Goal: Information Seeking & Learning: Understand process/instructions

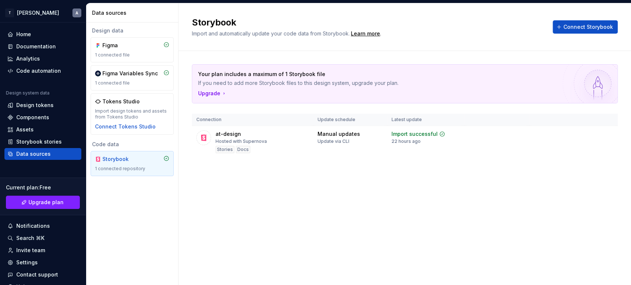
click at [480, 17] on h2 "Storybook" at bounding box center [368, 23] width 352 height 12
click at [240, 141] on div "Hosted with Supernova" at bounding box center [241, 142] width 51 height 6
click at [145, 87] on div "Figma Variables Sync 1 connected file" at bounding box center [132, 77] width 83 height 25
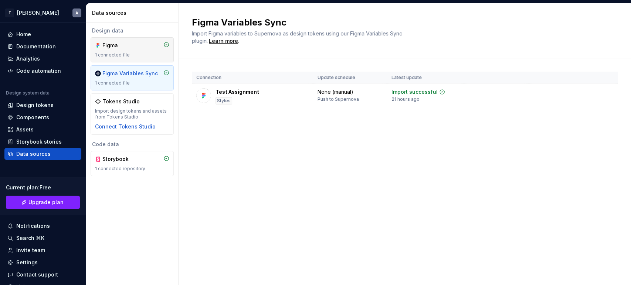
click at [148, 60] on div "Figma 1 connected file" at bounding box center [132, 49] width 83 height 25
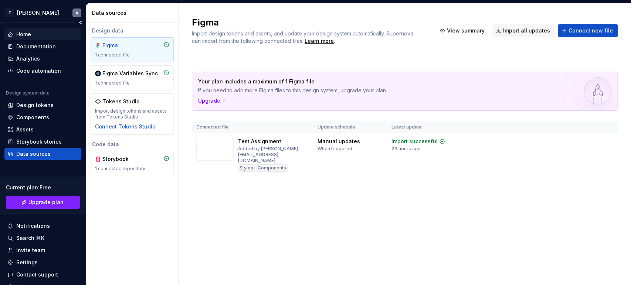
click at [23, 33] on div "Home" at bounding box center [23, 34] width 15 height 7
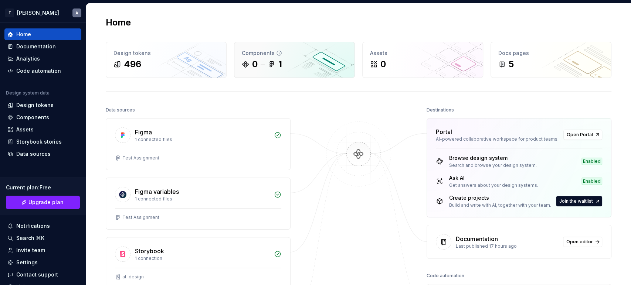
click at [319, 74] on div "Components 0 1" at bounding box center [294, 59] width 120 height 35
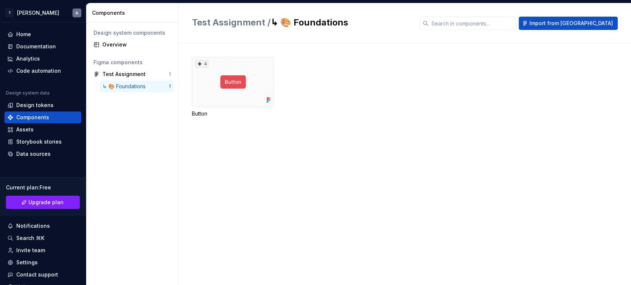
drag, startPoint x: 314, startPoint y: 70, endPoint x: 246, endPoint y: 150, distance: 105.4
click at [238, 150] on div "4 Button" at bounding box center [411, 165] width 439 height 242
click at [236, 81] on div "4" at bounding box center [233, 82] width 82 height 50
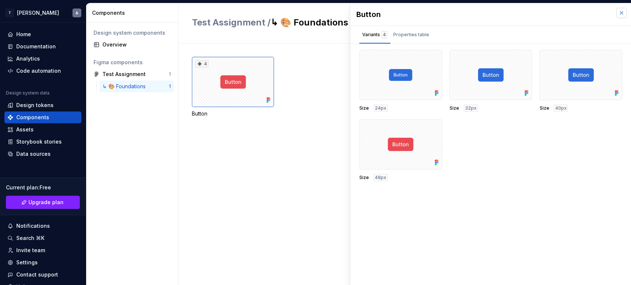
click at [616, 17] on button "button" at bounding box center [621, 13] width 10 height 10
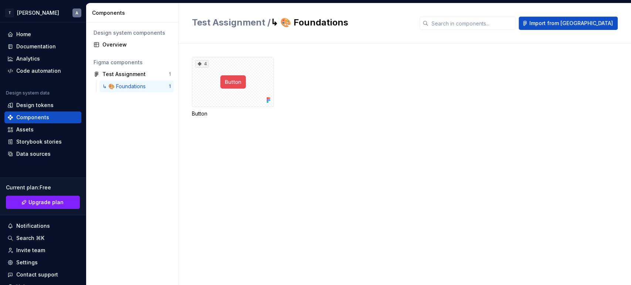
click at [433, 82] on div "4 Button" at bounding box center [411, 87] width 439 height 61
click at [28, 104] on div "Design tokens" at bounding box center [34, 105] width 37 height 7
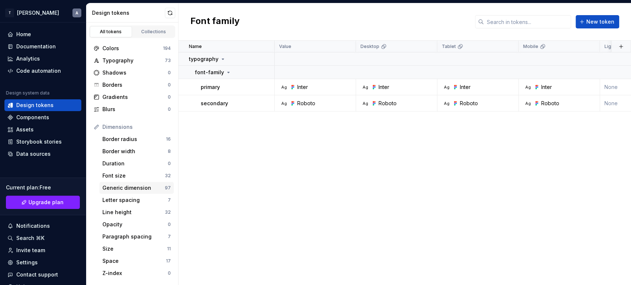
click at [138, 189] on div "Generic dimension" at bounding box center [133, 188] width 62 height 7
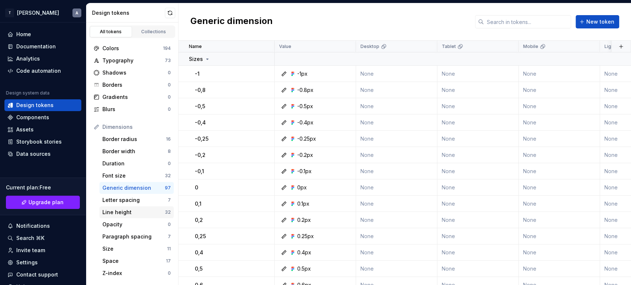
click at [135, 212] on div "Line height" at bounding box center [133, 212] width 62 height 7
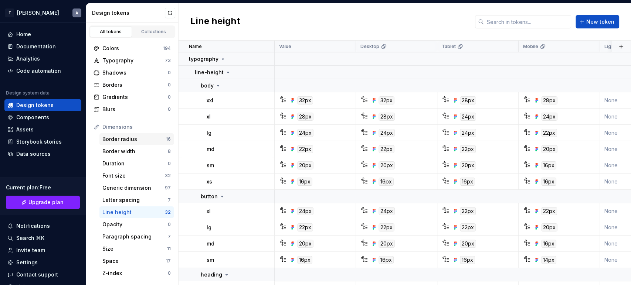
click at [136, 142] on div "Border radius" at bounding box center [134, 139] width 64 height 7
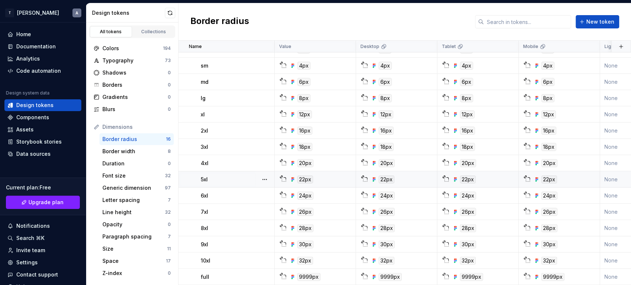
scroll to position [58, 0]
click at [122, 149] on div "Border width" at bounding box center [134, 151] width 65 height 7
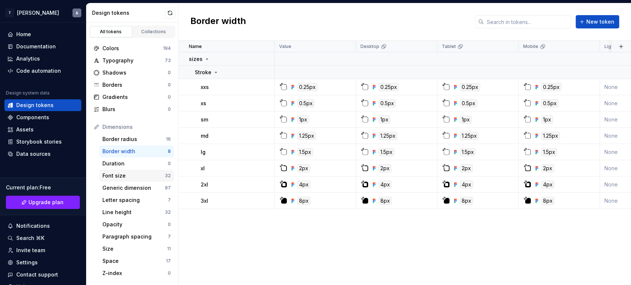
click at [133, 178] on div "Font size" at bounding box center [133, 175] width 62 height 7
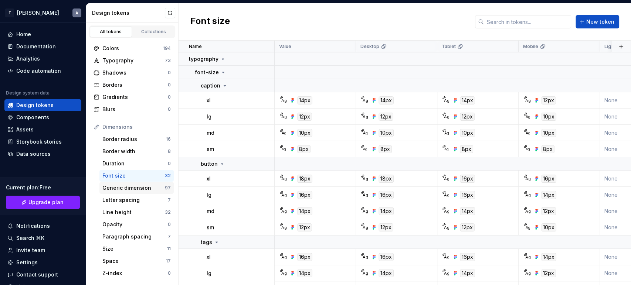
click at [133, 192] on div "Generic dimension" at bounding box center [133, 188] width 62 height 7
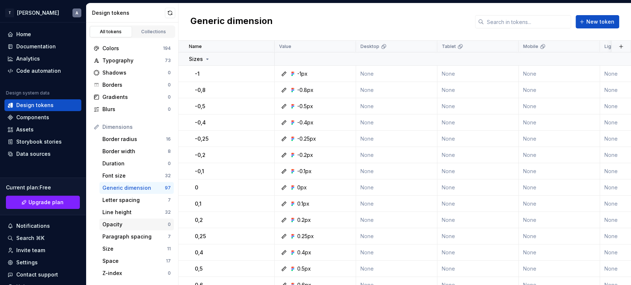
scroll to position [41, 0]
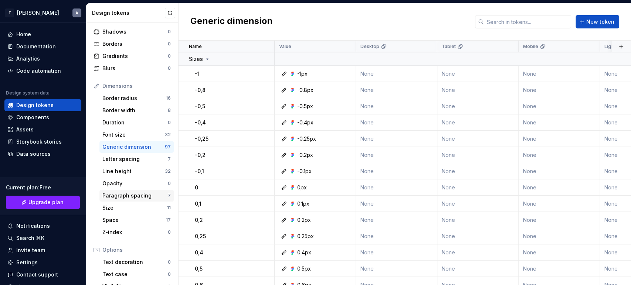
click at [134, 199] on div "Paragraph spacing" at bounding box center [134, 195] width 65 height 7
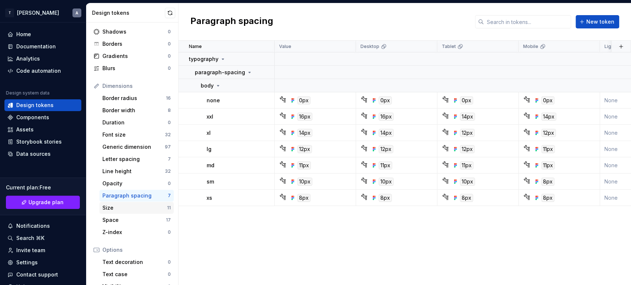
click at [133, 206] on div "Size" at bounding box center [134, 207] width 65 height 7
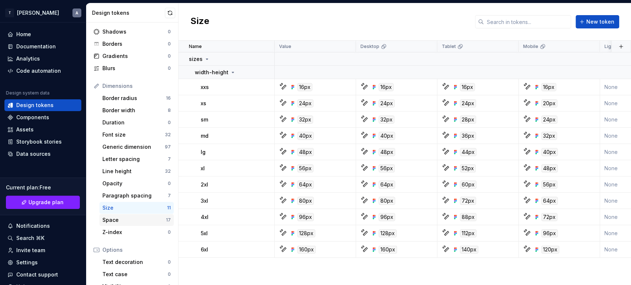
click at [132, 216] on div "Space 17" at bounding box center [136, 220] width 74 height 12
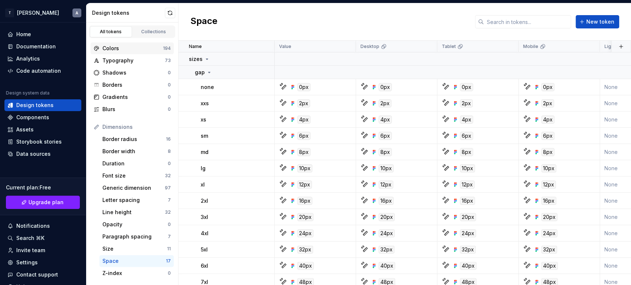
click at [136, 50] on div "Colors" at bounding box center [132, 48] width 61 height 7
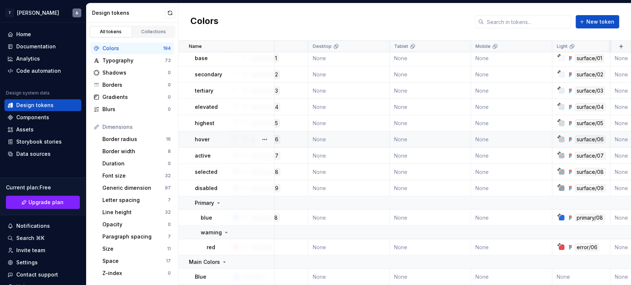
scroll to position [3167, 0]
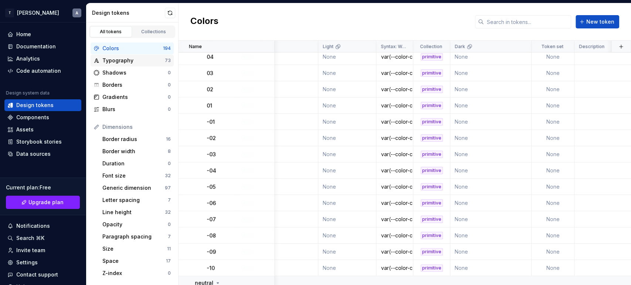
click at [127, 57] on div "Typography" at bounding box center [133, 60] width 62 height 7
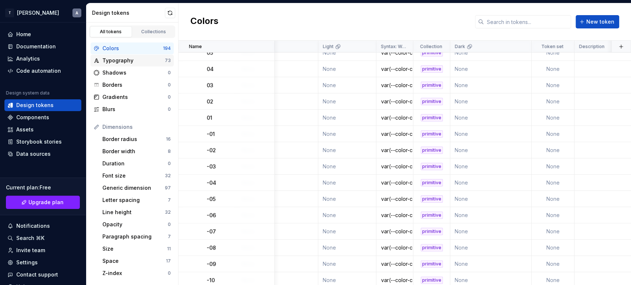
scroll to position [464, 282]
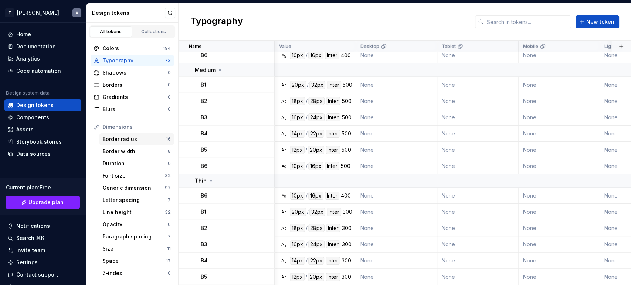
scroll to position [119, 0]
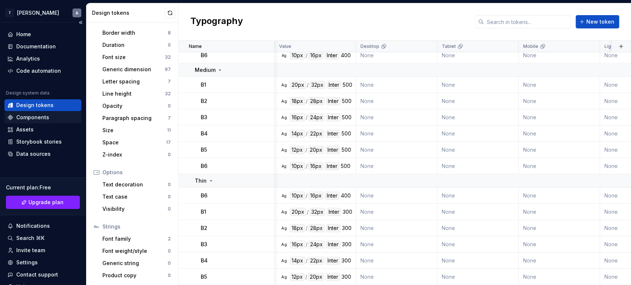
click at [53, 122] on div "Components" at bounding box center [42, 118] width 77 height 12
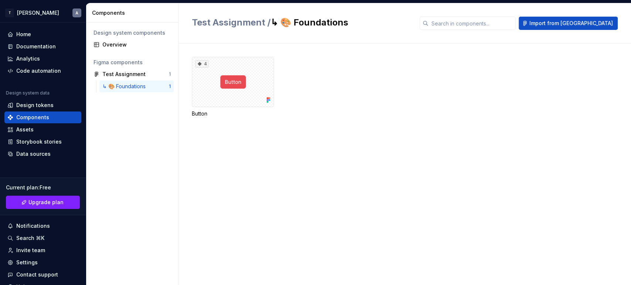
click at [130, 91] on div "↳ 🎨 Foundations 1" at bounding box center [136, 87] width 74 height 12
click at [260, 75] on div "4" at bounding box center [233, 82] width 82 height 50
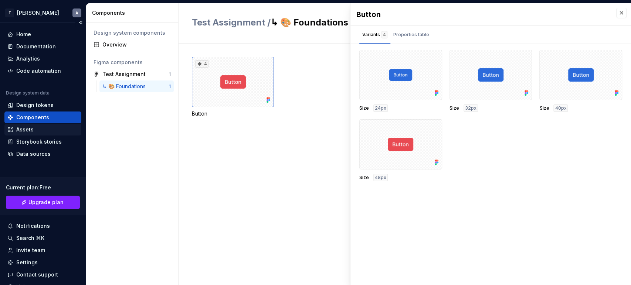
click at [49, 135] on div "Assets" at bounding box center [42, 130] width 77 height 12
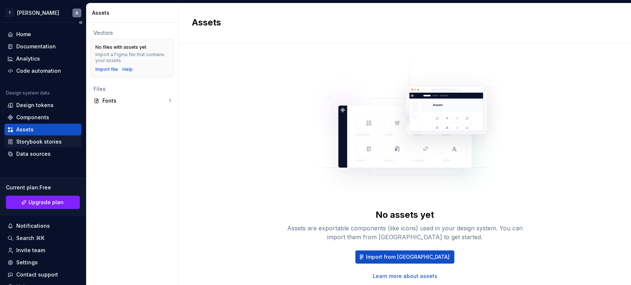
click at [48, 142] on div "Storybook stories" at bounding box center [38, 141] width 45 height 7
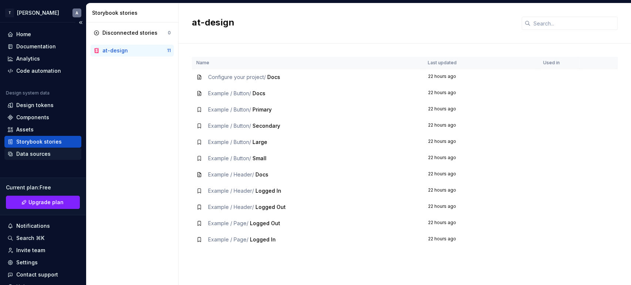
click at [38, 156] on div "Data sources" at bounding box center [33, 153] width 34 height 7
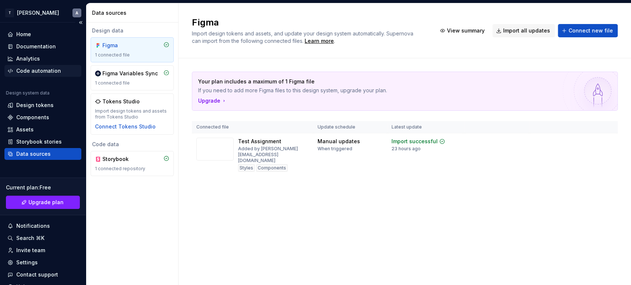
click at [35, 68] on div "Code automation" at bounding box center [38, 70] width 45 height 7
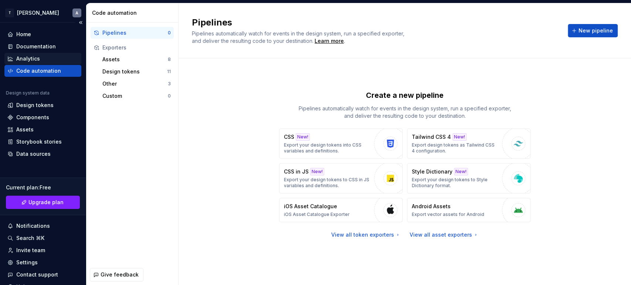
click at [30, 58] on div "Analytics" at bounding box center [28, 58] width 24 height 7
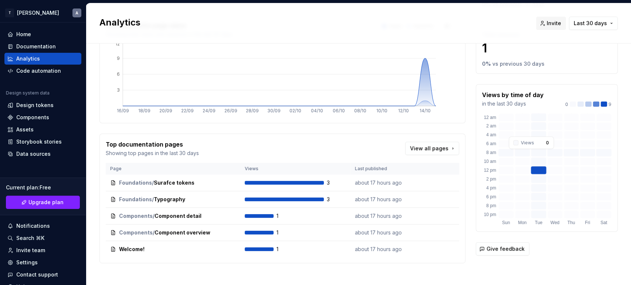
scroll to position [98, 0]
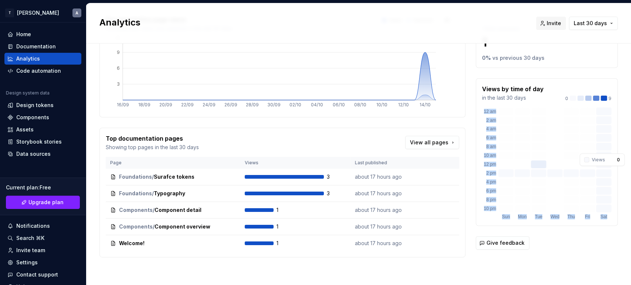
drag, startPoint x: 532, startPoint y: 167, endPoint x: 598, endPoint y: 171, distance: 65.5
click at [598, 171] on g "Sun Mon Tue Wed Thu Fri Sat Sun Mon Tue Wed Thu Fri Sat 12 am 2 am 4 am 6 am 8 …" at bounding box center [548, 160] width 128 height 120
click at [41, 73] on div "Code automation" at bounding box center [38, 70] width 45 height 7
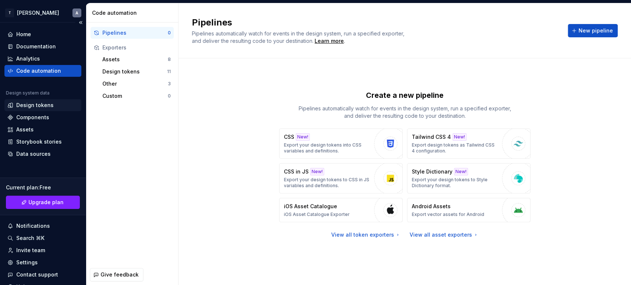
click at [33, 102] on div "Design tokens" at bounding box center [34, 105] width 37 height 7
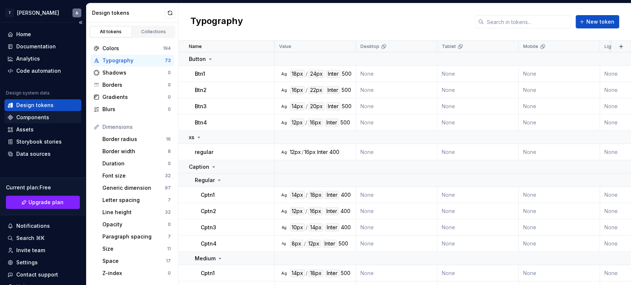
click at [43, 114] on div "Components" at bounding box center [32, 117] width 33 height 7
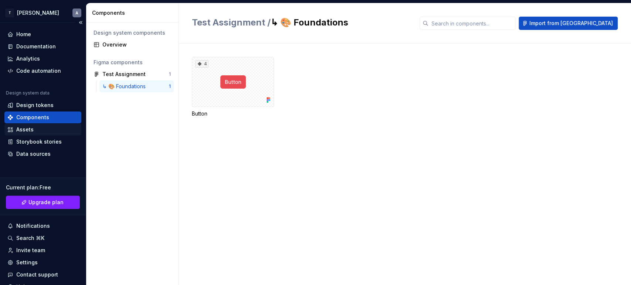
click at [48, 130] on div "Assets" at bounding box center [42, 129] width 71 height 7
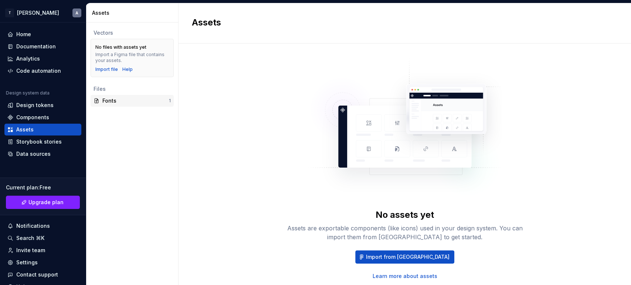
click at [105, 97] on div "Fonts" at bounding box center [135, 100] width 67 height 7
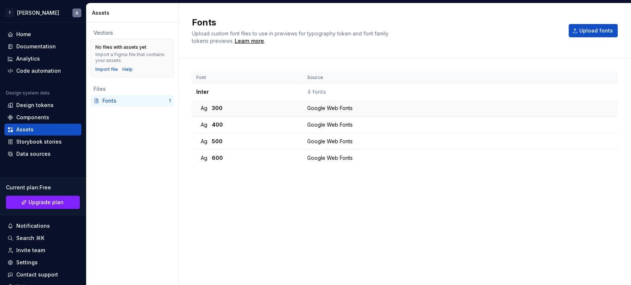
click at [249, 116] on td "Ag 300" at bounding box center [247, 108] width 111 height 17
click at [582, 104] on td "Google Web Fonts" at bounding box center [456, 108] width 306 height 17
click at [21, 141] on div "Storybook stories" at bounding box center [38, 141] width 45 height 7
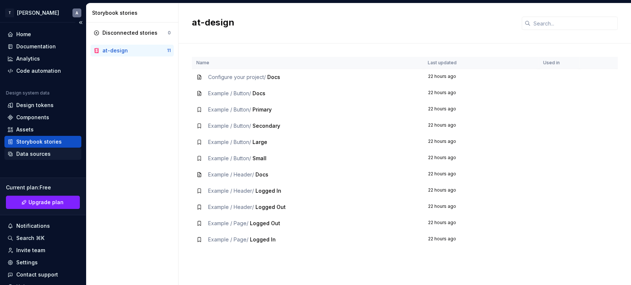
click at [35, 152] on div "Data sources" at bounding box center [33, 153] width 34 height 7
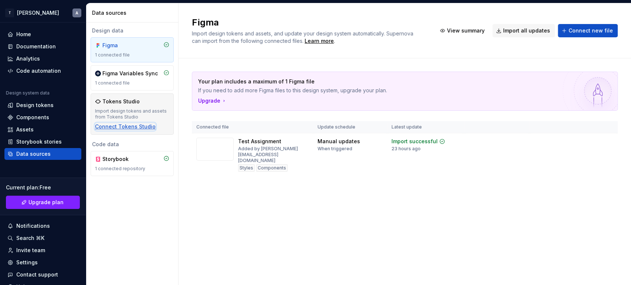
click at [131, 126] on div "Connect Tokens Studio" at bounding box center [125, 126] width 61 height 7
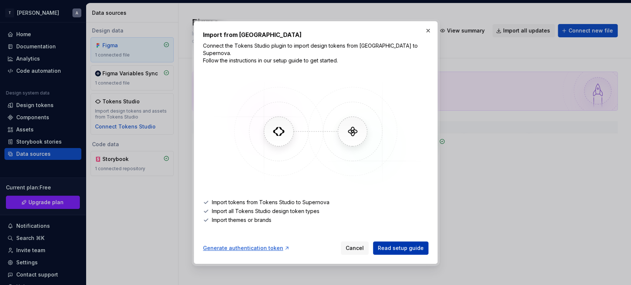
click at [388, 247] on span "Read setup guide" at bounding box center [401, 248] width 46 height 7
